Goal: Information Seeking & Learning: Learn about a topic

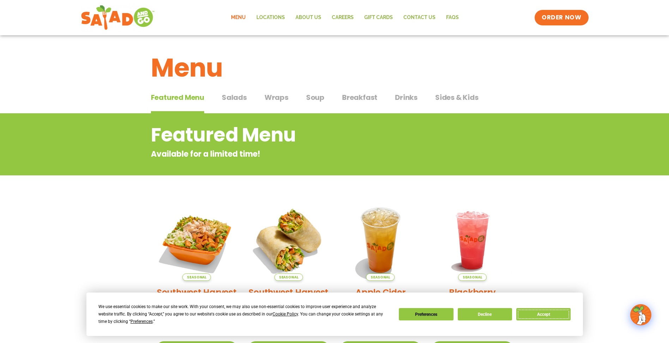
click at [560, 315] on button "Accept" at bounding box center [543, 314] width 54 height 12
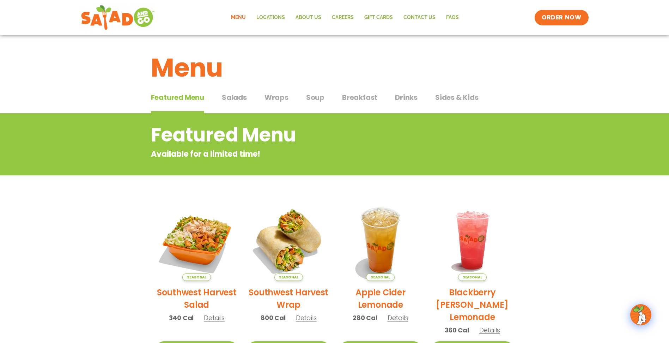
scroll to position [35, 0]
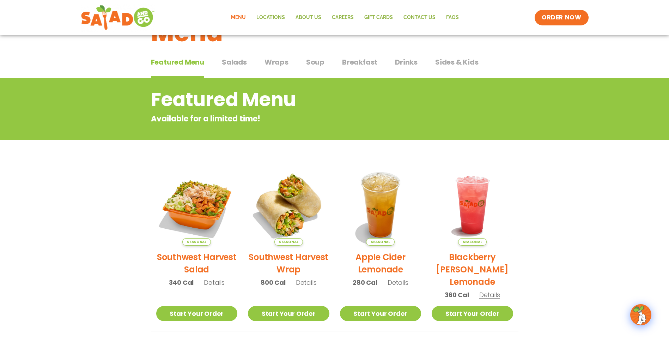
click at [275, 68] on button "Wraps Wraps" at bounding box center [276, 68] width 24 height 22
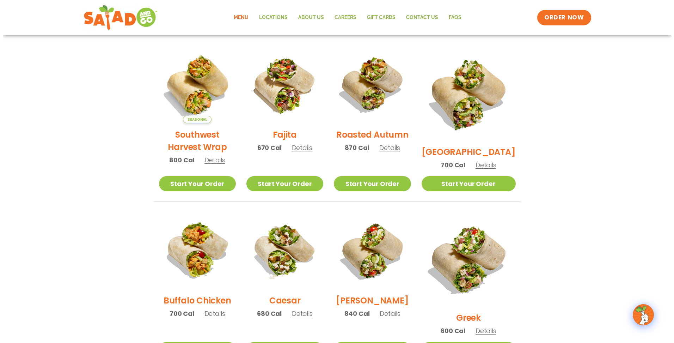
scroll to position [388, 0]
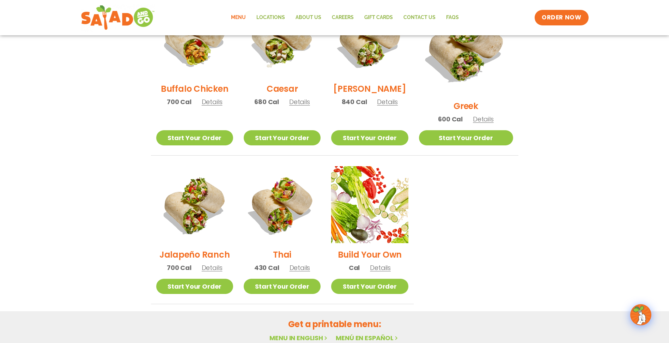
click at [220, 263] on span "Details" at bounding box center [212, 267] width 21 height 9
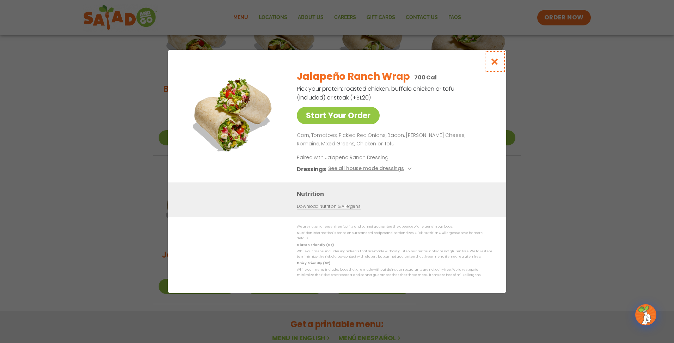
click at [496, 60] on icon "Close modal" at bounding box center [494, 61] width 9 height 7
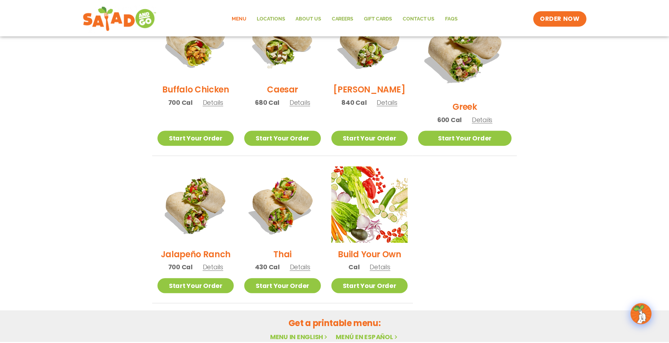
scroll to position [340, 0]
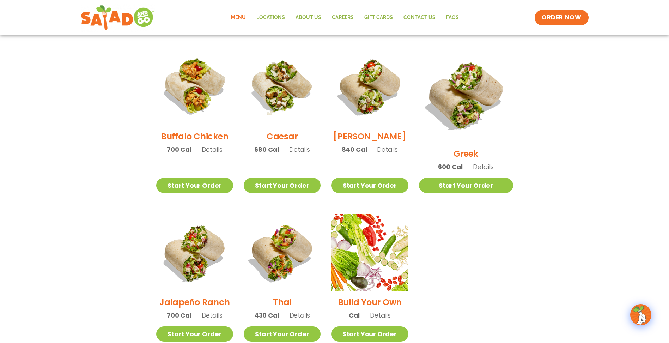
click at [307, 311] on span "Details" at bounding box center [299, 315] width 21 height 9
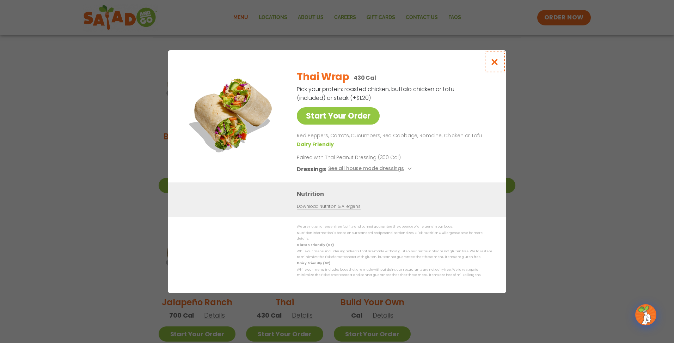
click at [496, 62] on icon "Close modal" at bounding box center [494, 61] width 9 height 7
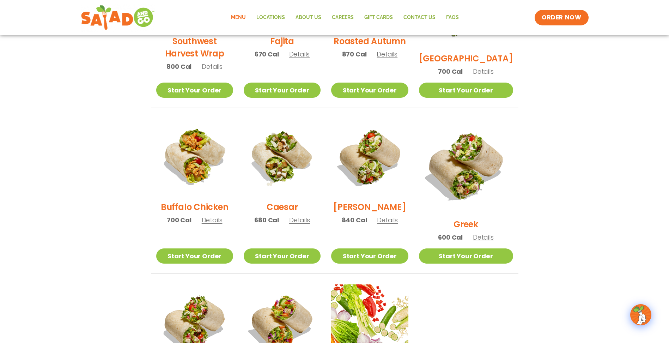
scroll to position [199, 0]
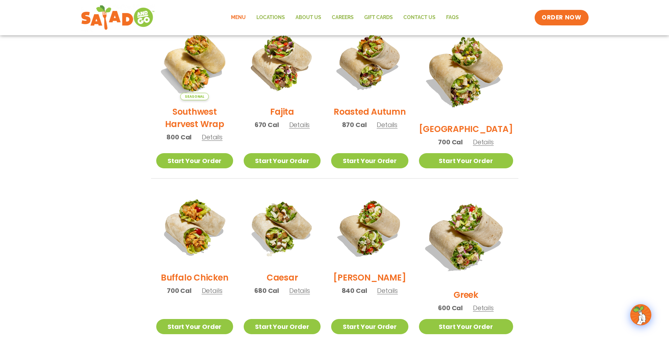
click at [397, 129] on span "Details" at bounding box center [386, 124] width 21 height 9
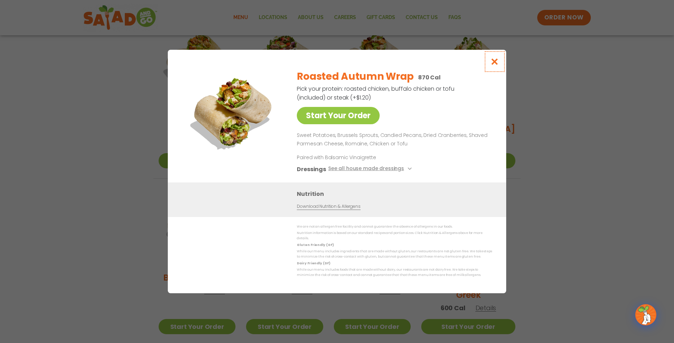
click at [497, 62] on icon "Close modal" at bounding box center [494, 61] width 9 height 7
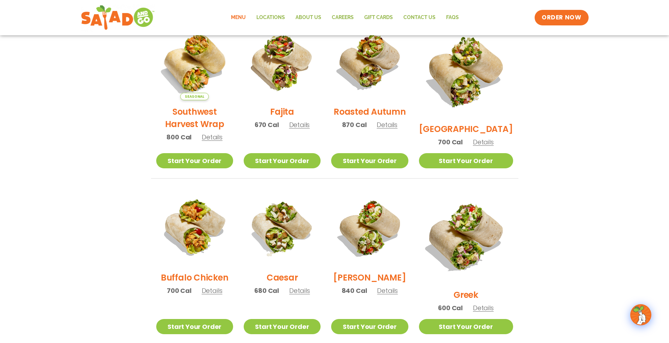
click at [307, 129] on span "Details" at bounding box center [299, 124] width 21 height 9
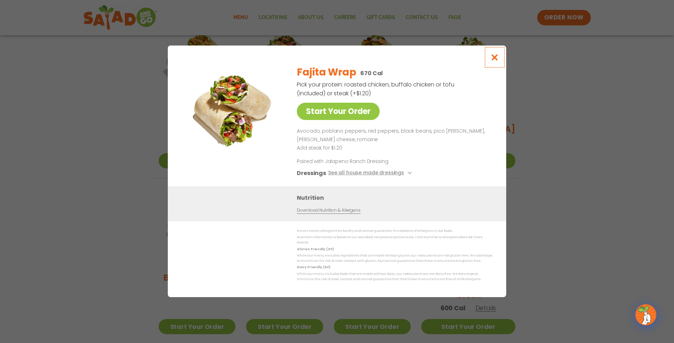
click at [494, 60] on icon "Close modal" at bounding box center [494, 57] width 9 height 7
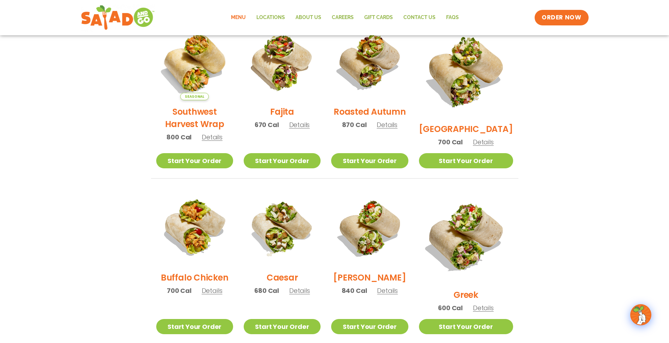
click at [397, 129] on span "Details" at bounding box center [386, 124] width 21 height 9
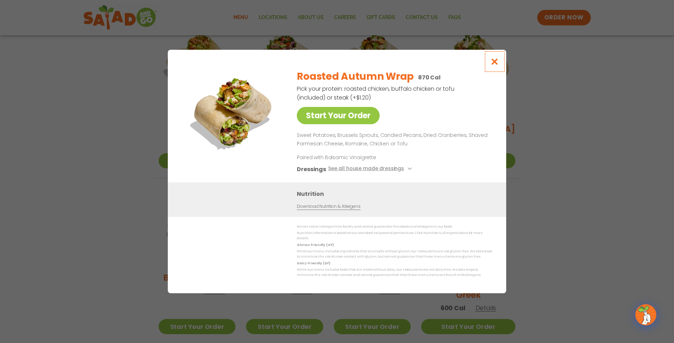
click at [492, 65] on icon "Close modal" at bounding box center [494, 61] width 9 height 7
